Goal: Transaction & Acquisition: Obtain resource

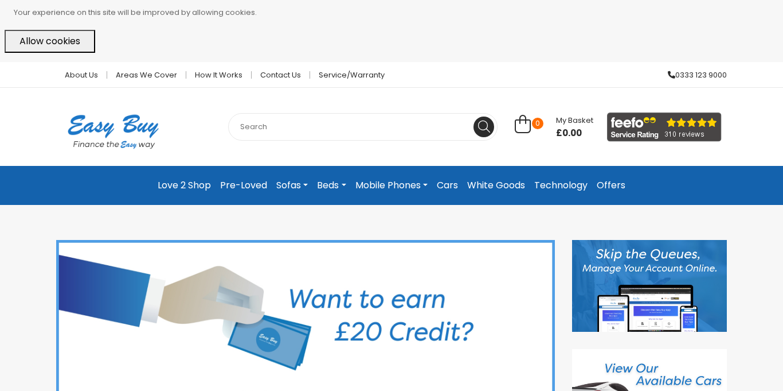
click at [580, 184] on link "Technology" at bounding box center [561, 185] width 63 height 21
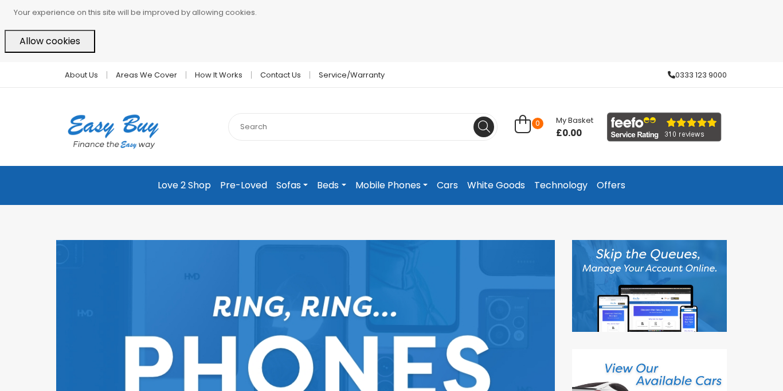
click at [479, 178] on link "White Goods" at bounding box center [496, 185] width 67 height 21
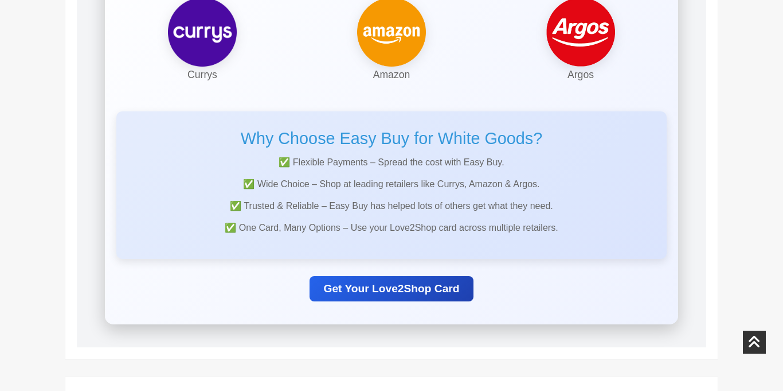
scroll to position [367, 0]
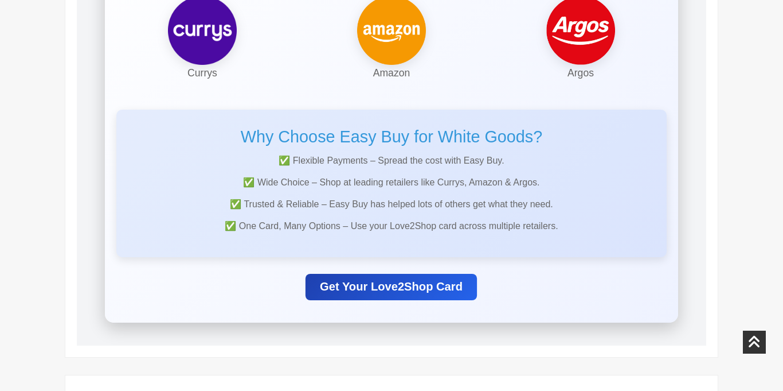
click at [362, 289] on link "Get Your Love2Shop Card" at bounding box center [391, 286] width 171 height 26
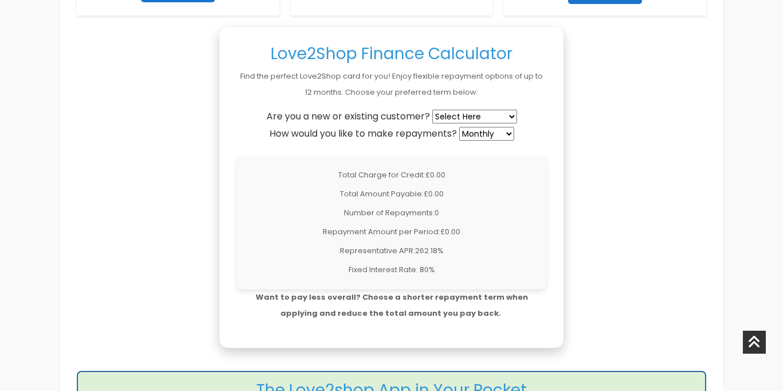
scroll to position [1009, 0]
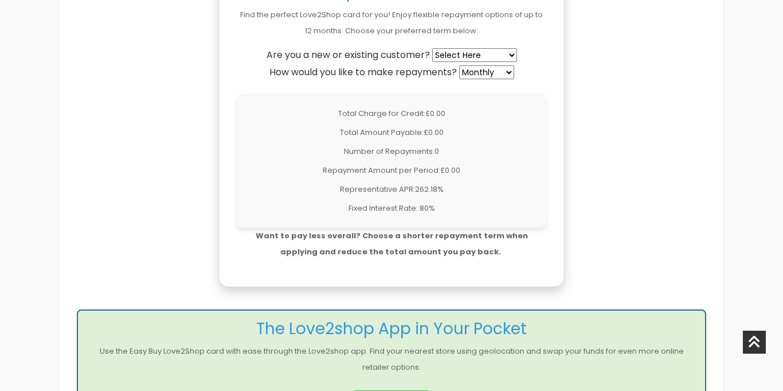
click at [499, 46] on section "Love2Shop Finance Calculator Find the perfect Love2Shop card for you! Enjoy fle…" at bounding box center [392, 126] width 344 height 321
click at [500, 56] on select "Select Here New Customer Existing Customer" at bounding box center [474, 55] width 85 height 14
select select "existing"
click at [434, 48] on select "Select Here New Customer Existing Customer" at bounding box center [474, 55] width 85 height 14
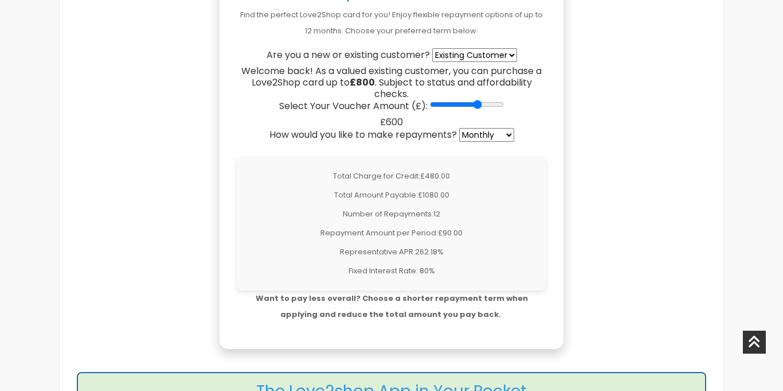
drag, startPoint x: 433, startPoint y: 104, endPoint x: 477, endPoint y: 111, distance: 44.1
click at [477, 109] on input "Select Your Voucher Amount (£):" at bounding box center [467, 104] width 74 height 9
drag, startPoint x: 478, startPoint y: 107, endPoint x: 471, endPoint y: 107, distance: 7.5
click at [471, 107] on input "Select Your Voucher Amount (£):" at bounding box center [467, 104] width 74 height 9
click at [471, 108] on input "Select Your Voucher Amount (£):" at bounding box center [467, 104] width 74 height 9
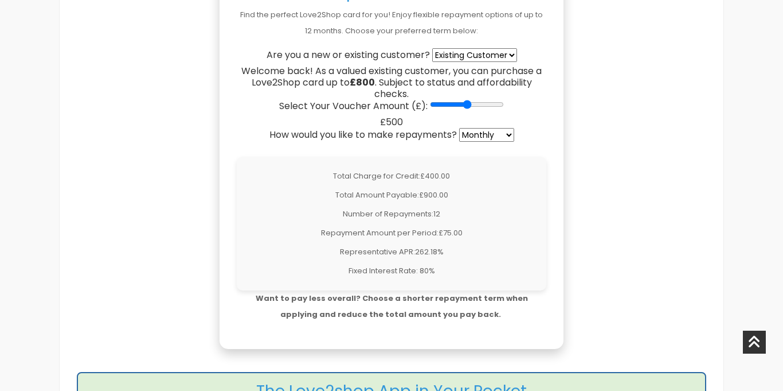
click at [487, 138] on select "Weekly Fortnightly 4-Weekly Monthly" at bounding box center [486, 135] width 55 height 14
click at [461, 128] on select "Weekly Fortnightly 4-Weekly Monthly" at bounding box center [486, 135] width 55 height 14
click at [462, 105] on input "Select Your Voucher Amount (£):" at bounding box center [467, 104] width 74 height 9
type input "800"
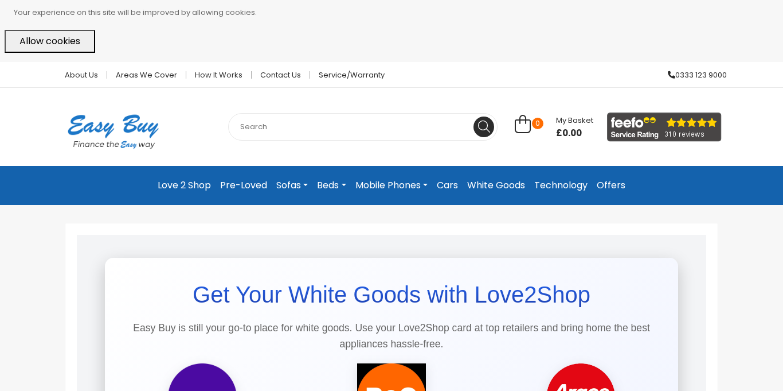
click at [366, 190] on link "Mobile Phones" at bounding box center [391, 185] width 81 height 21
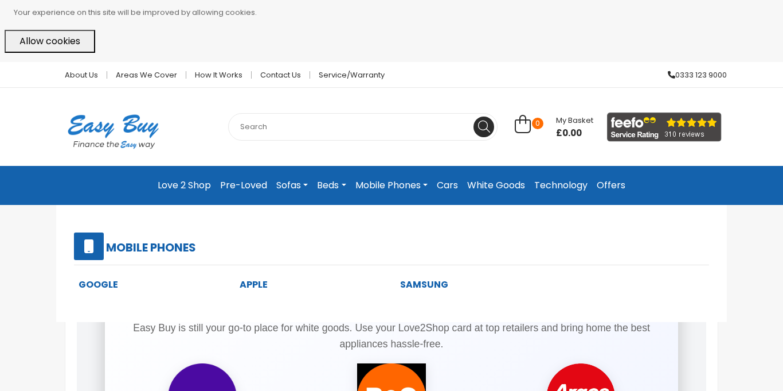
click at [378, 187] on link "Mobile Phones" at bounding box center [391, 185] width 81 height 21
